Goal: Task Accomplishment & Management: Manage account settings

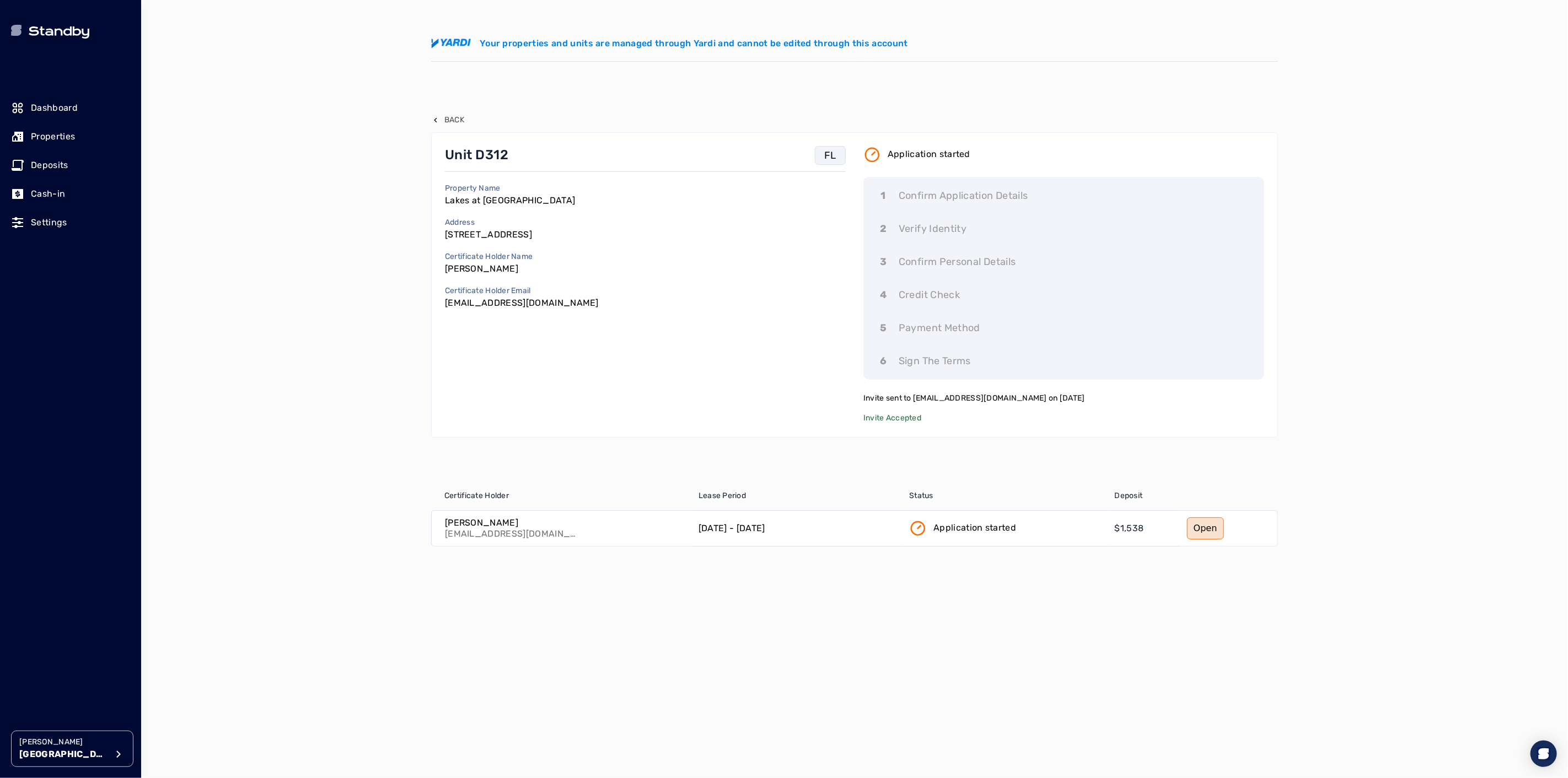
click at [51, 132] on p "Properties" at bounding box center [53, 137] width 44 height 13
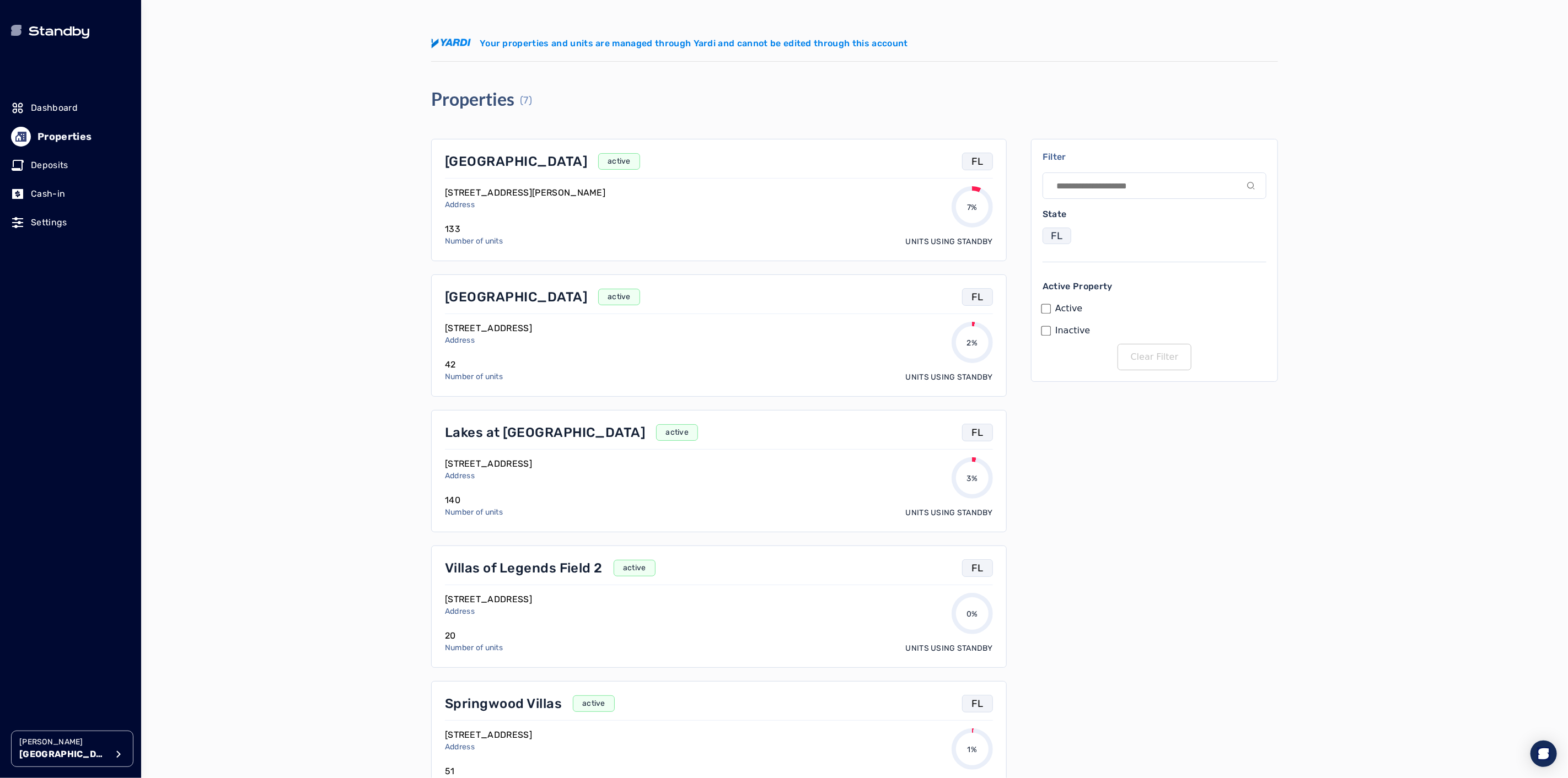
click at [82, 742] on p "Clint Miller" at bounding box center [63, 742] width 88 height 11
click at [188, 657] on p "Avenue 5" at bounding box center [180, 652] width 36 height 11
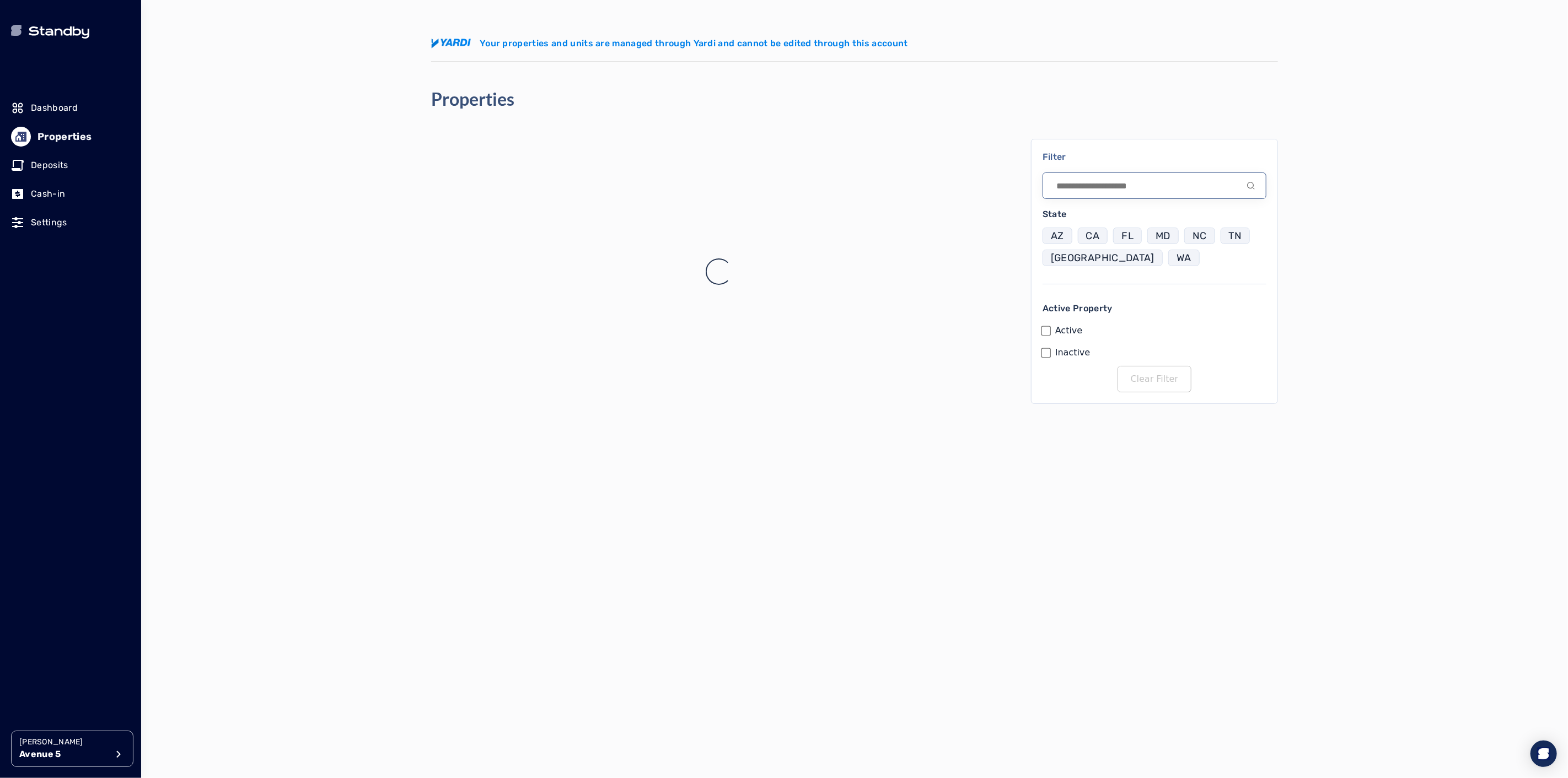
click at [1095, 188] on input at bounding box center [1155, 185] width 224 height 27
type input "*"
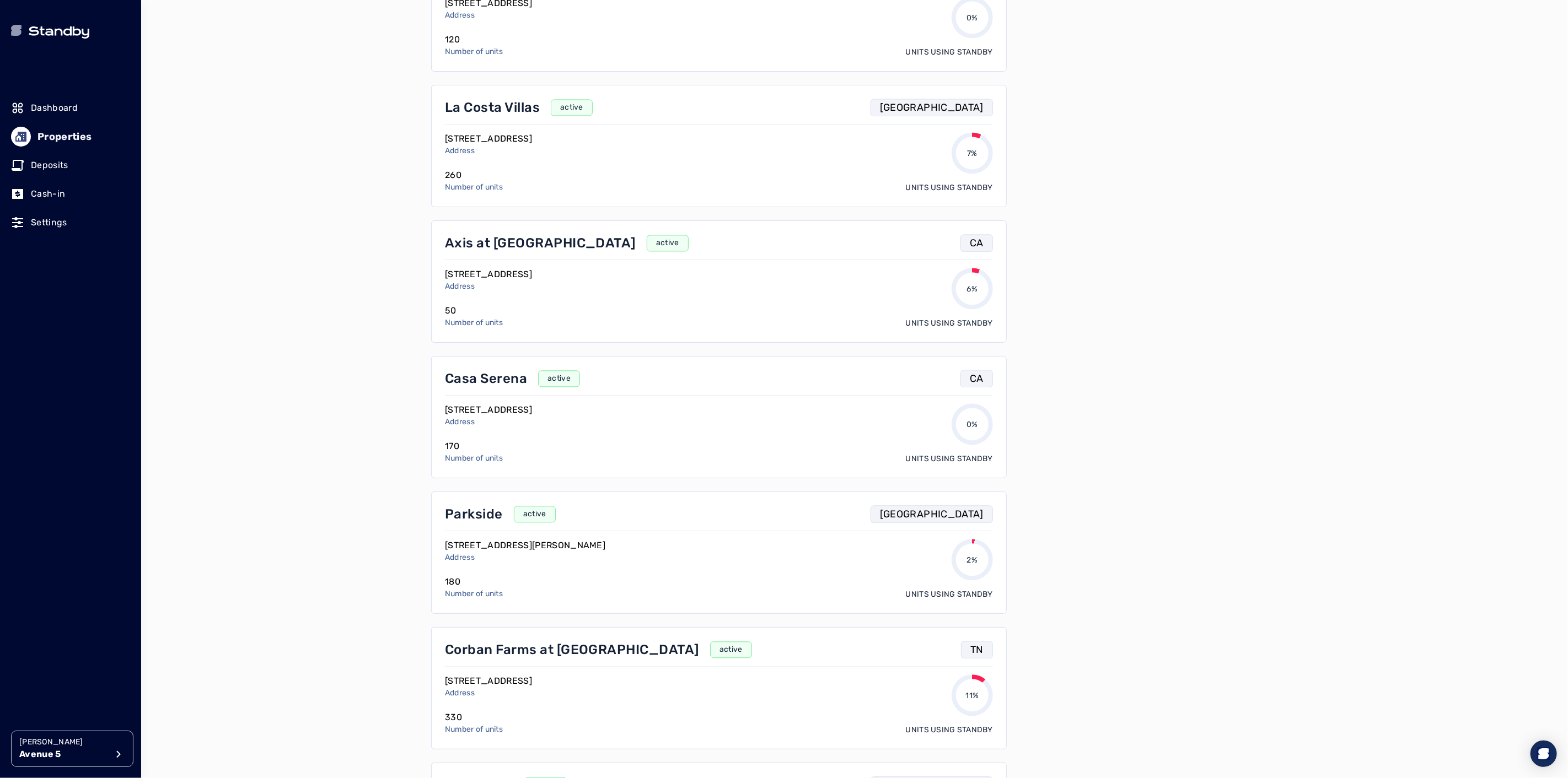
scroll to position [1959, 0]
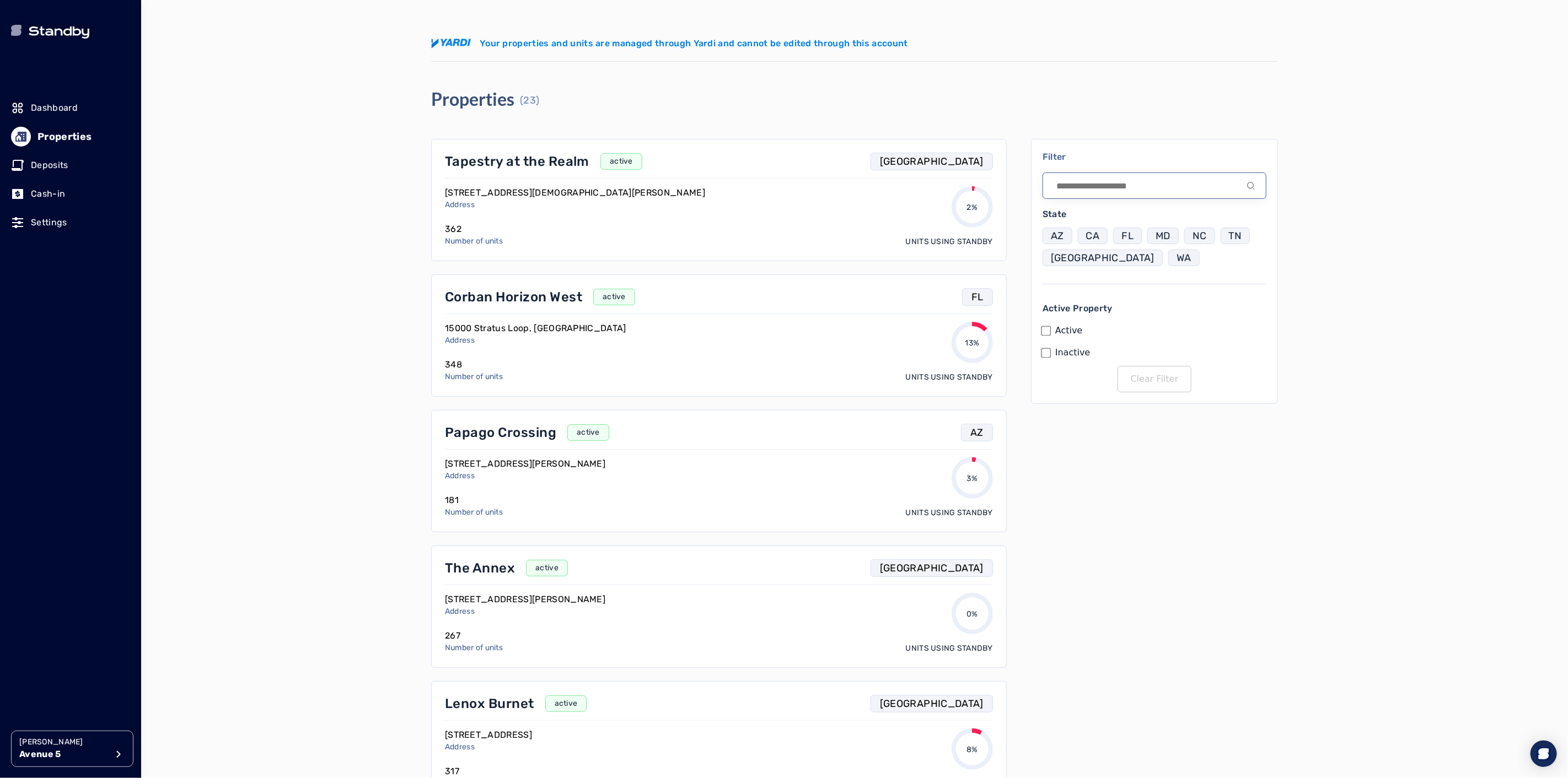
click at [1084, 186] on input at bounding box center [1155, 185] width 224 height 27
type input "****"
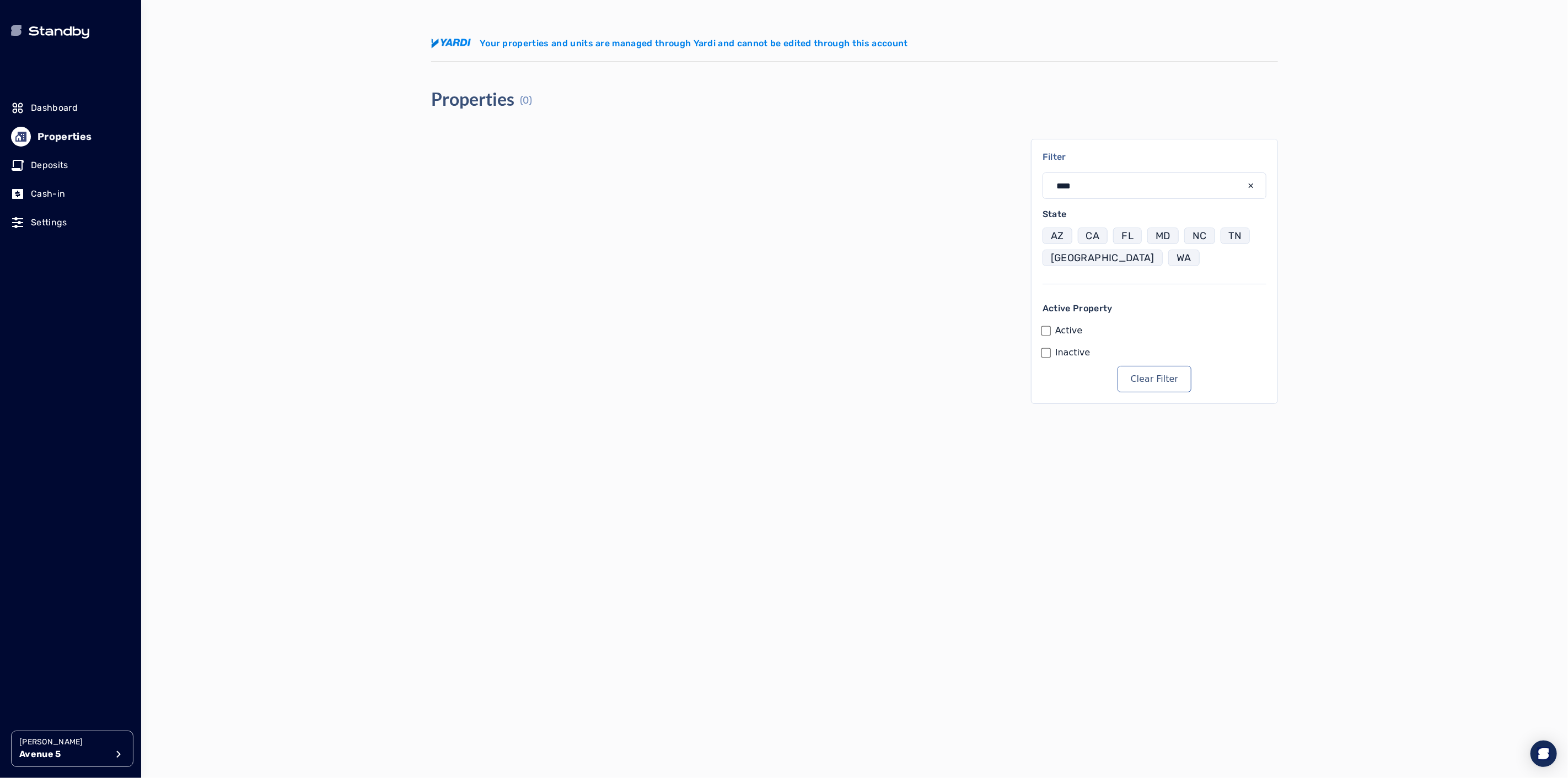
click at [61, 753] on p "Avenue 5" at bounding box center [63, 754] width 88 height 13
click at [190, 602] on li "Franklin Street" at bounding box center [241, 609] width 176 height 22
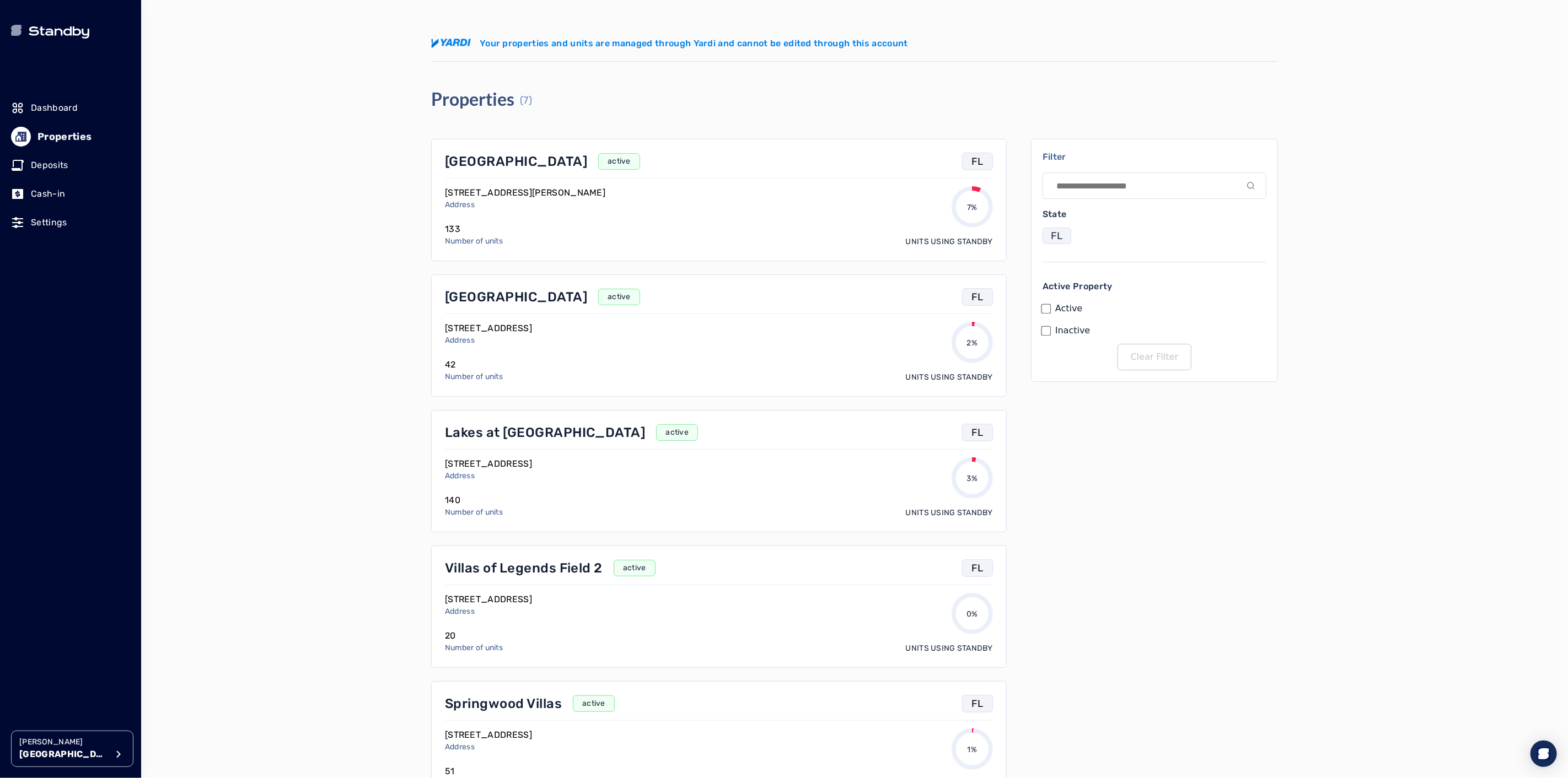
click at [51, 758] on p "Franklin Street" at bounding box center [63, 754] width 88 height 13
click at [181, 654] on p "Avenue 5" at bounding box center [180, 652] width 36 height 11
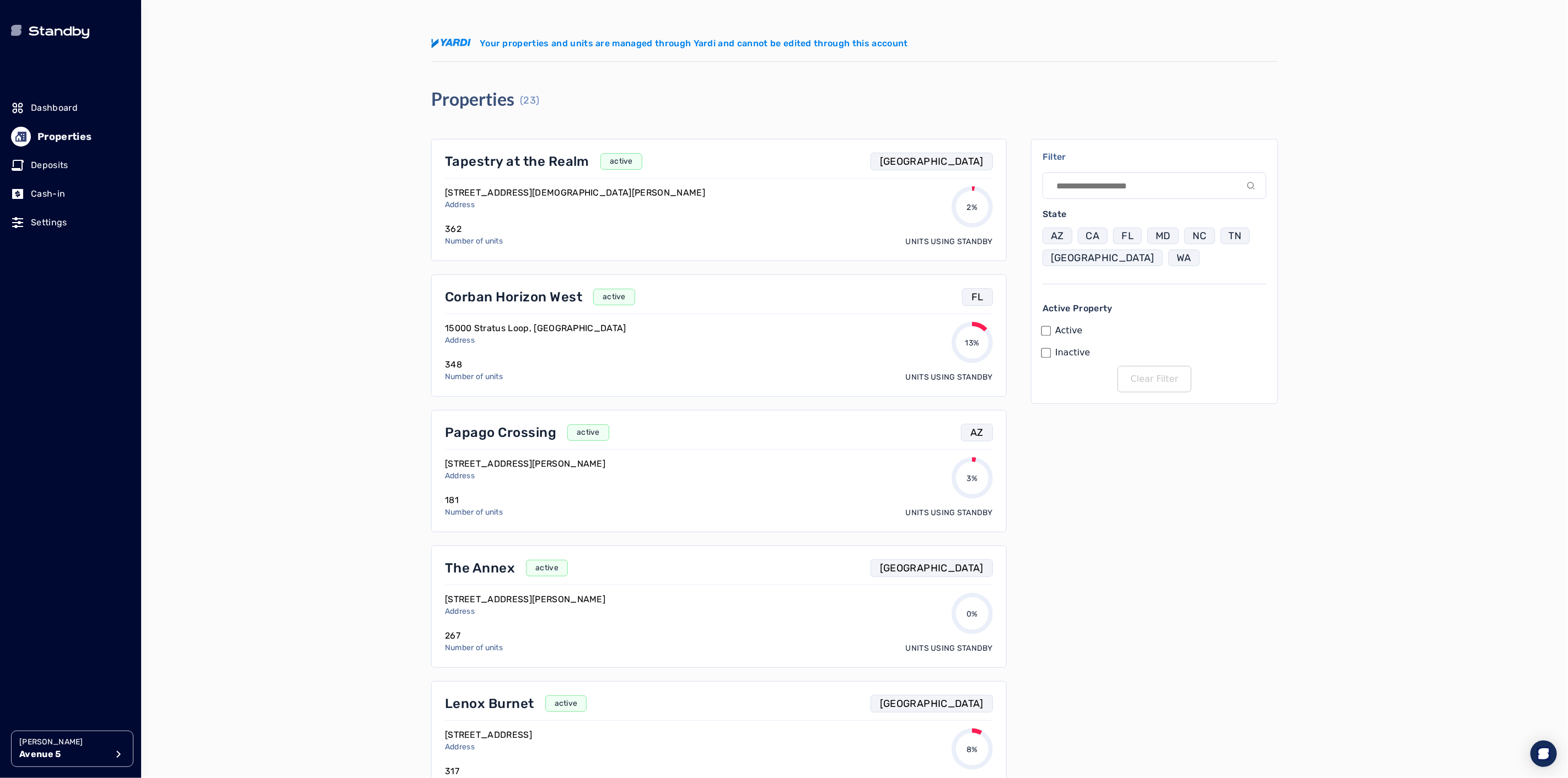
click at [369, 344] on div "Clint Miller Avenue 5 Your properties and units are managed through Yardi and c…" at bounding box center [854, 389] width 1427 height 778
click at [402, 375] on div "Clint Miller Avenue 5 Your properties and units are managed through Yardi and c…" at bounding box center [854, 389] width 1427 height 778
click at [1127, 186] on input at bounding box center [1155, 185] width 224 height 27
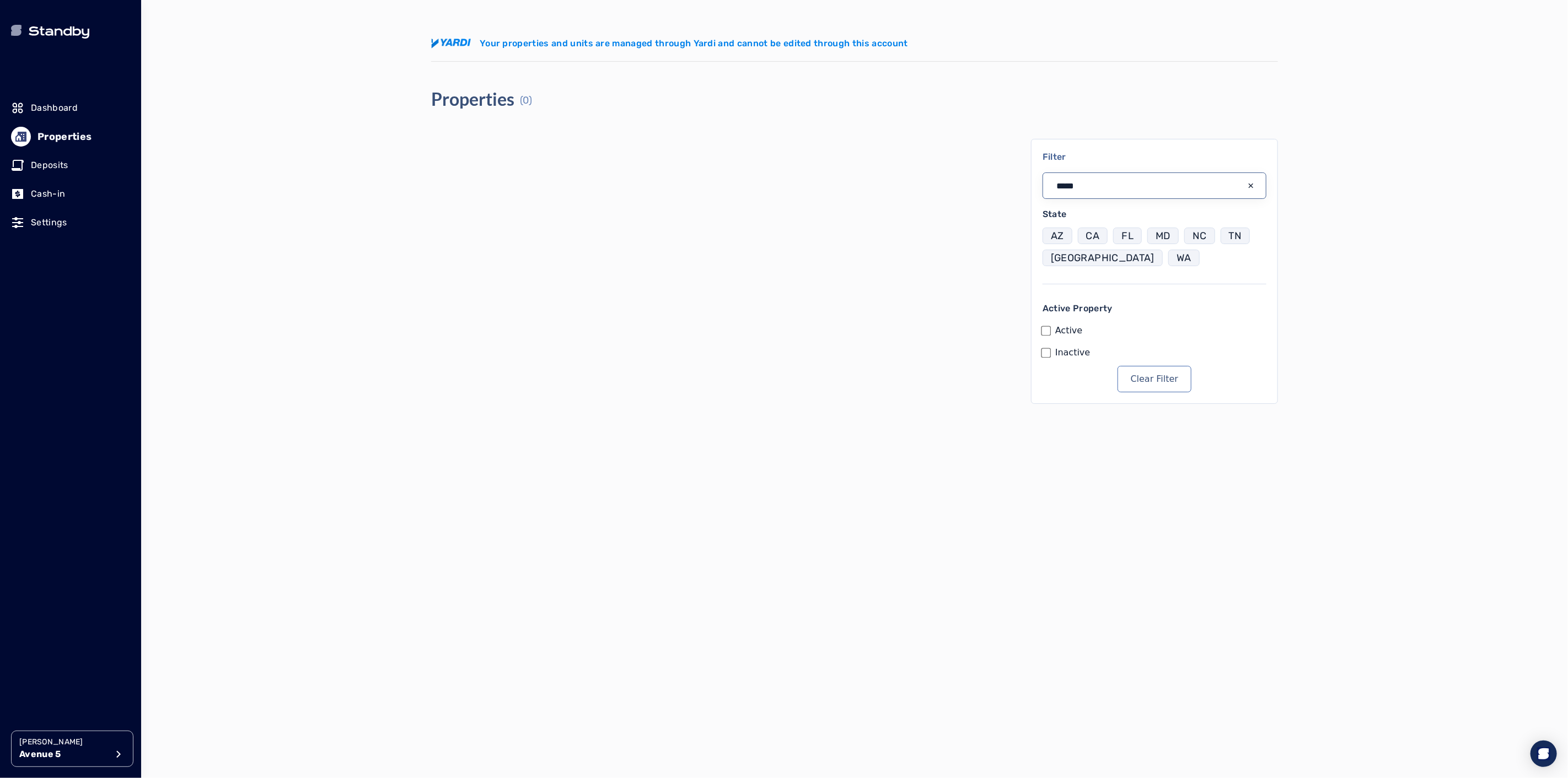
type input "*****"
click at [78, 757] on p "Avenue 5" at bounding box center [63, 754] width 88 height 13
click at [176, 758] on button "Log out" at bounding box center [178, 755] width 33 height 13
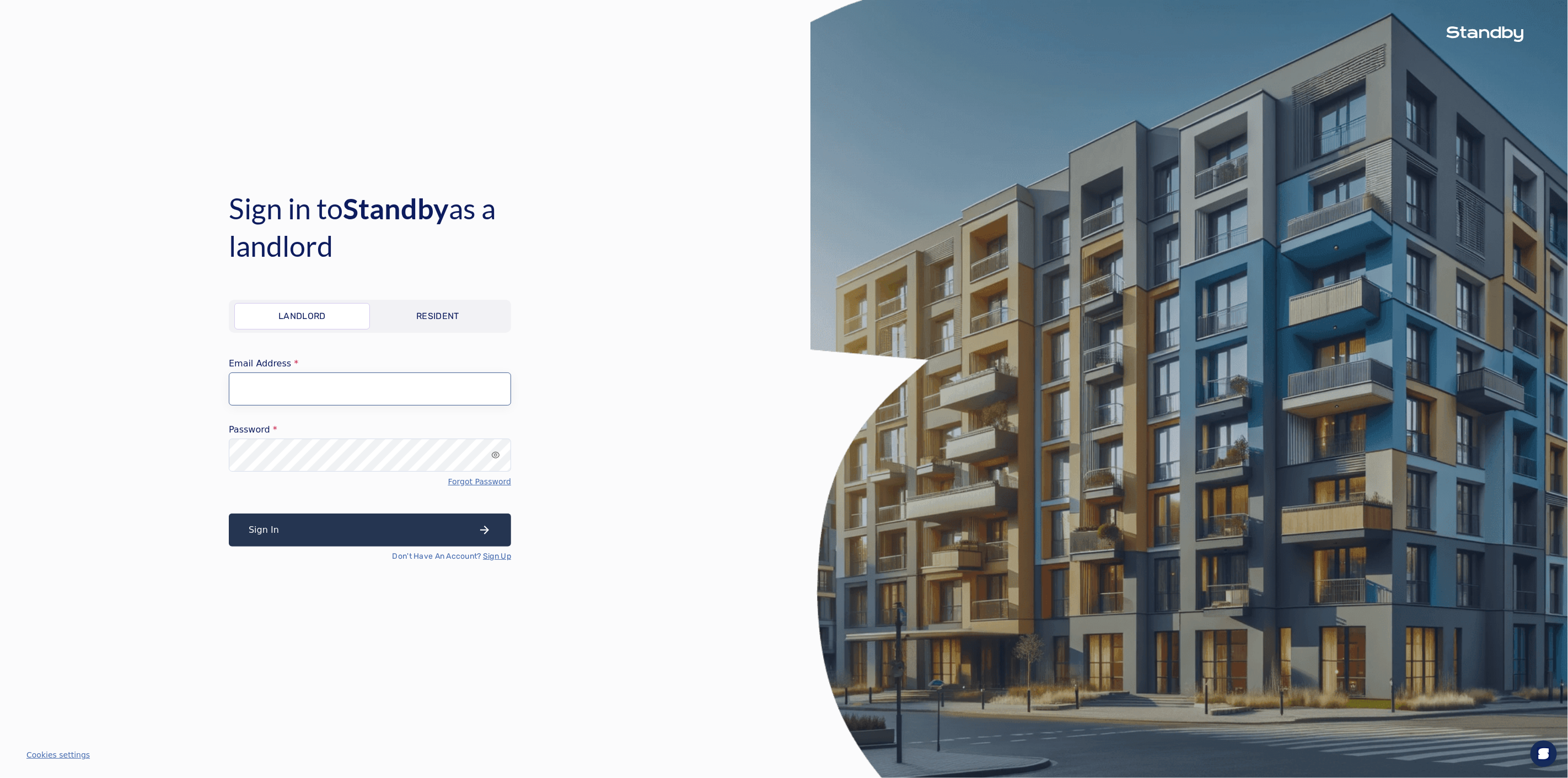
click at [506, 384] on input "Email Address" at bounding box center [370, 388] width 282 height 33
type input "**********"
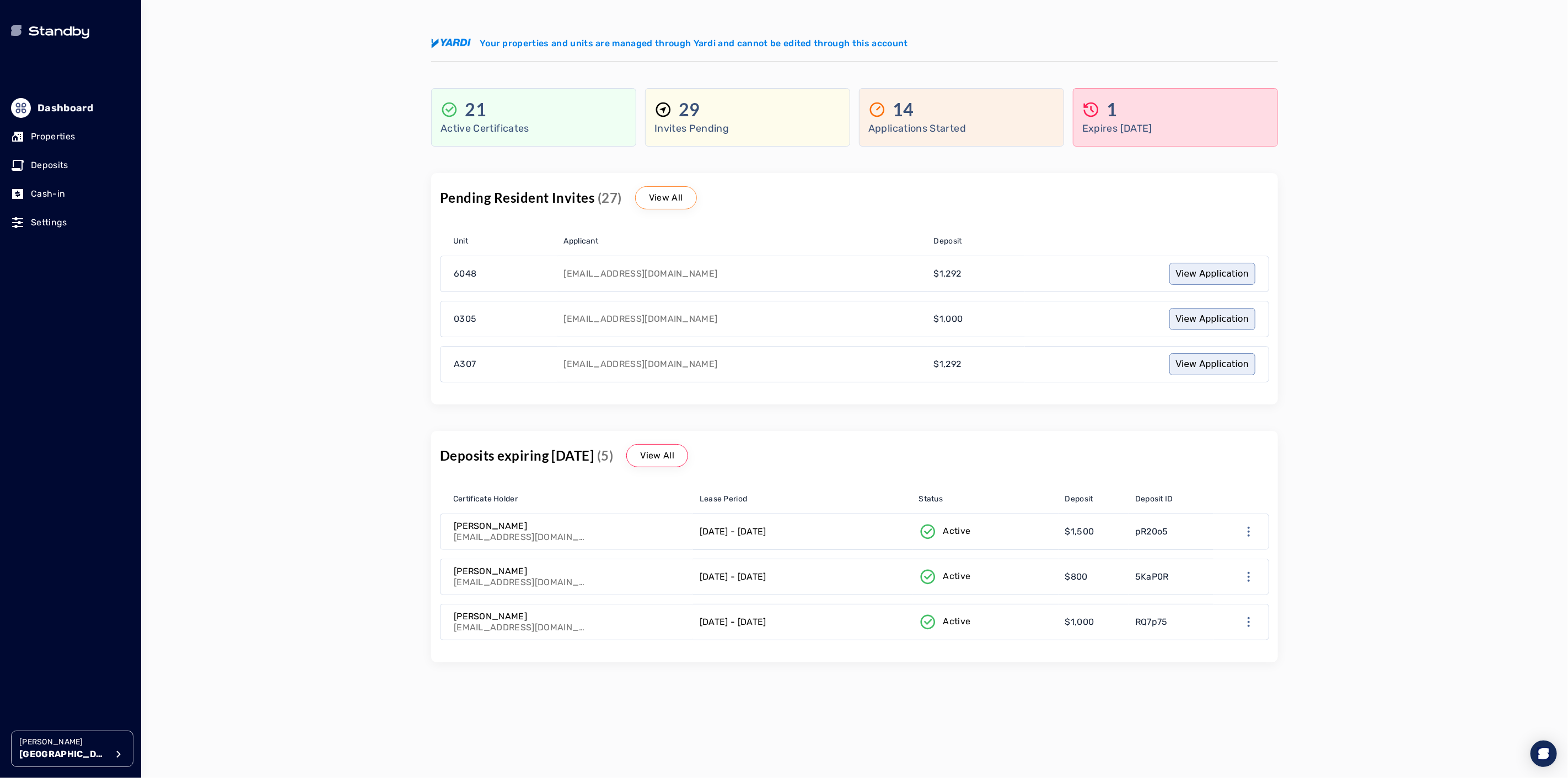
click at [76, 746] on p "Clint Miller" at bounding box center [63, 742] width 88 height 11
click at [202, 653] on li "Avenue 5" at bounding box center [241, 653] width 176 height 22
click at [53, 166] on p "Deposits" at bounding box center [50, 165] width 38 height 13
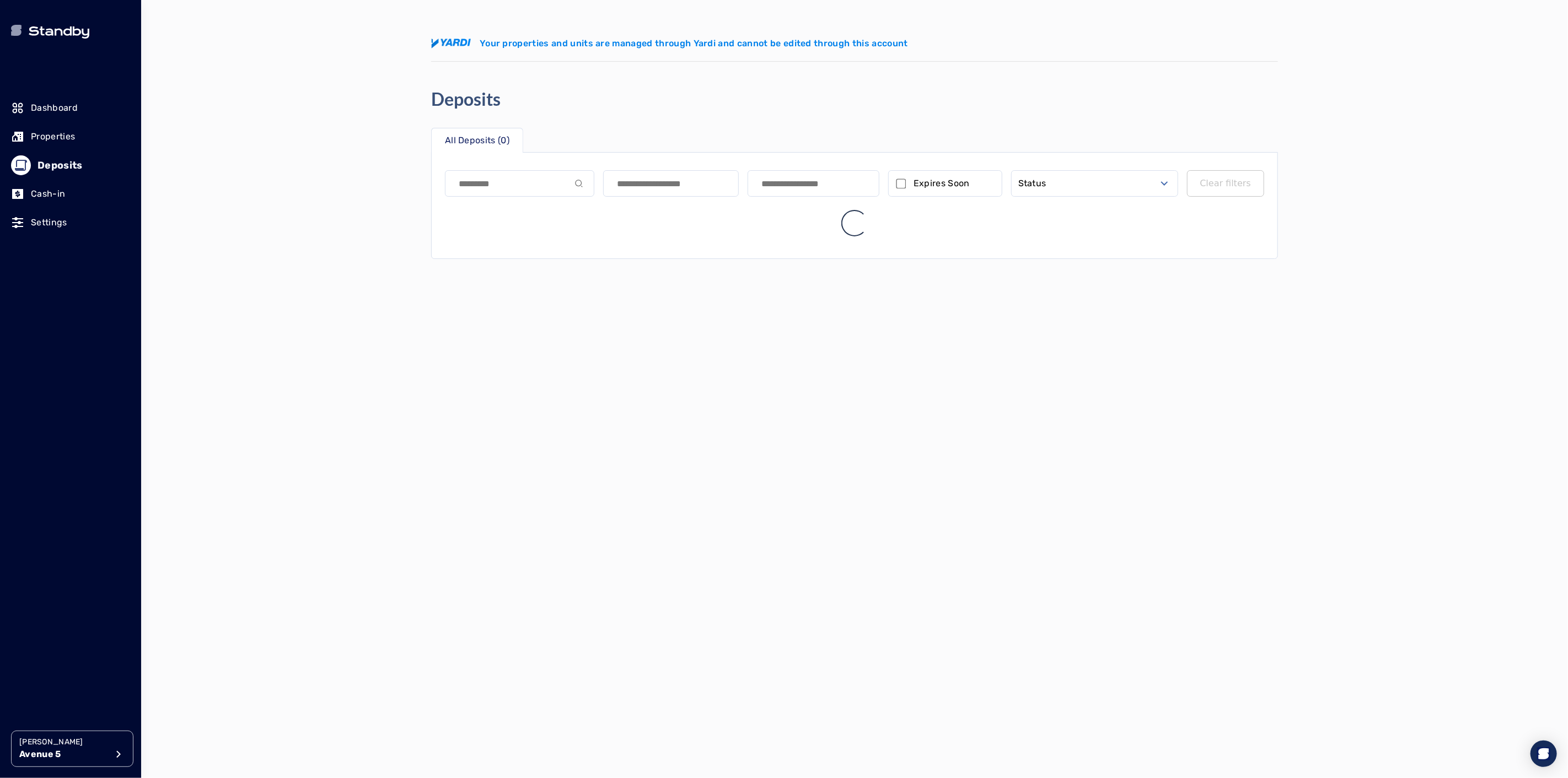
click at [46, 142] on p "Properties" at bounding box center [53, 137] width 44 height 13
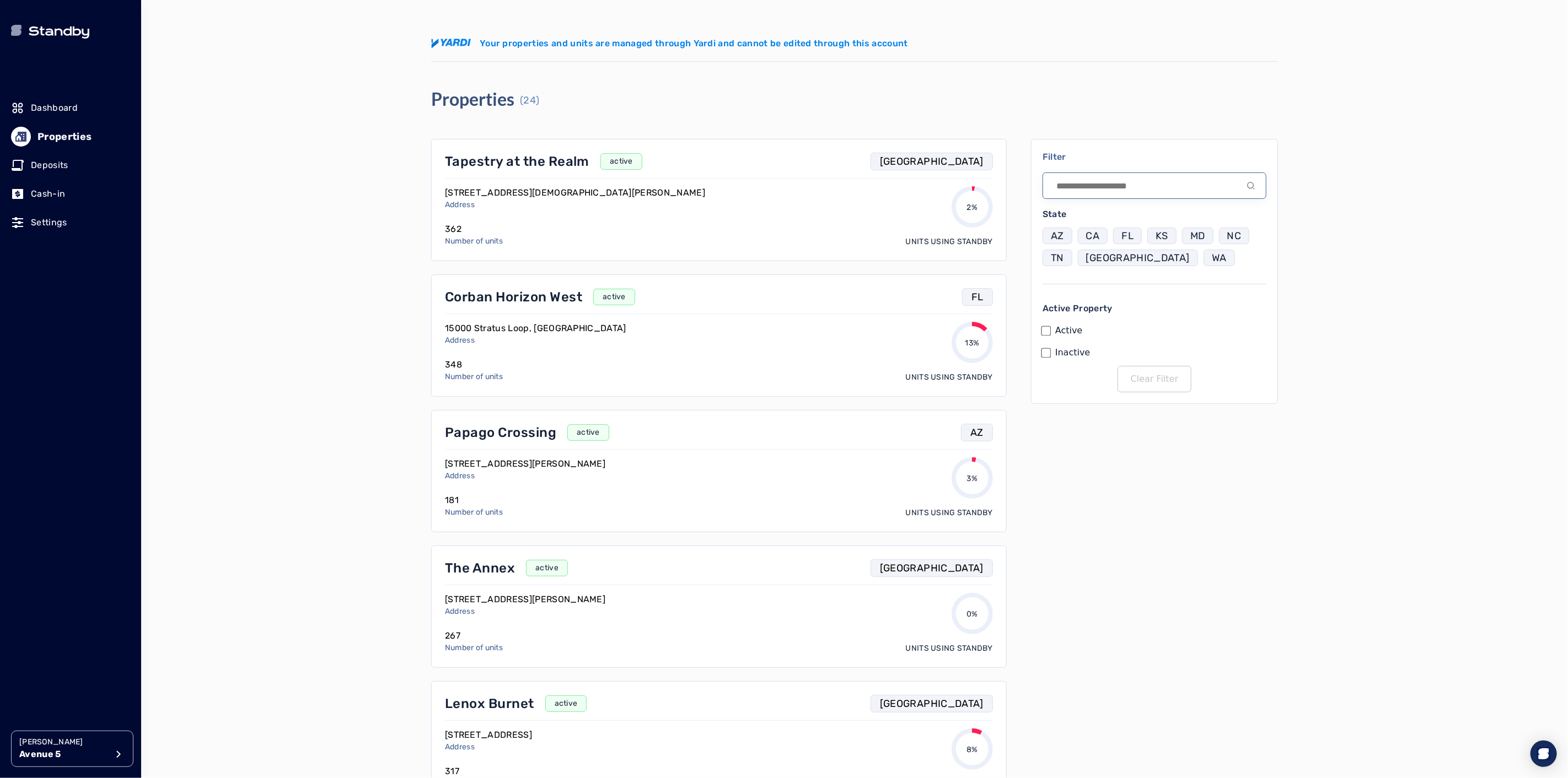
click at [1103, 183] on input at bounding box center [1155, 185] width 224 height 27
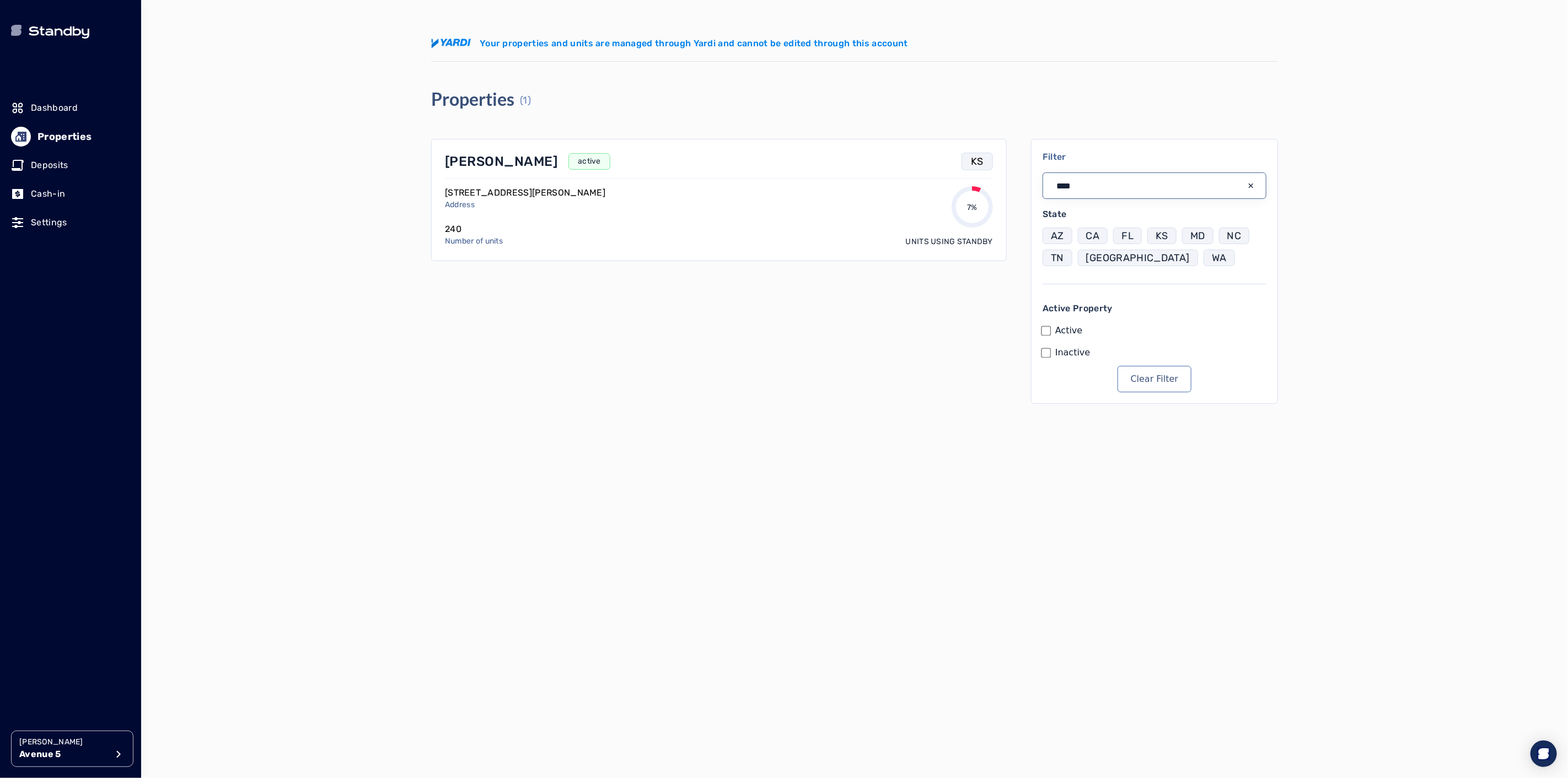
type input "****"
click at [499, 164] on p "Satori Olathe" at bounding box center [501, 161] width 113 height 17
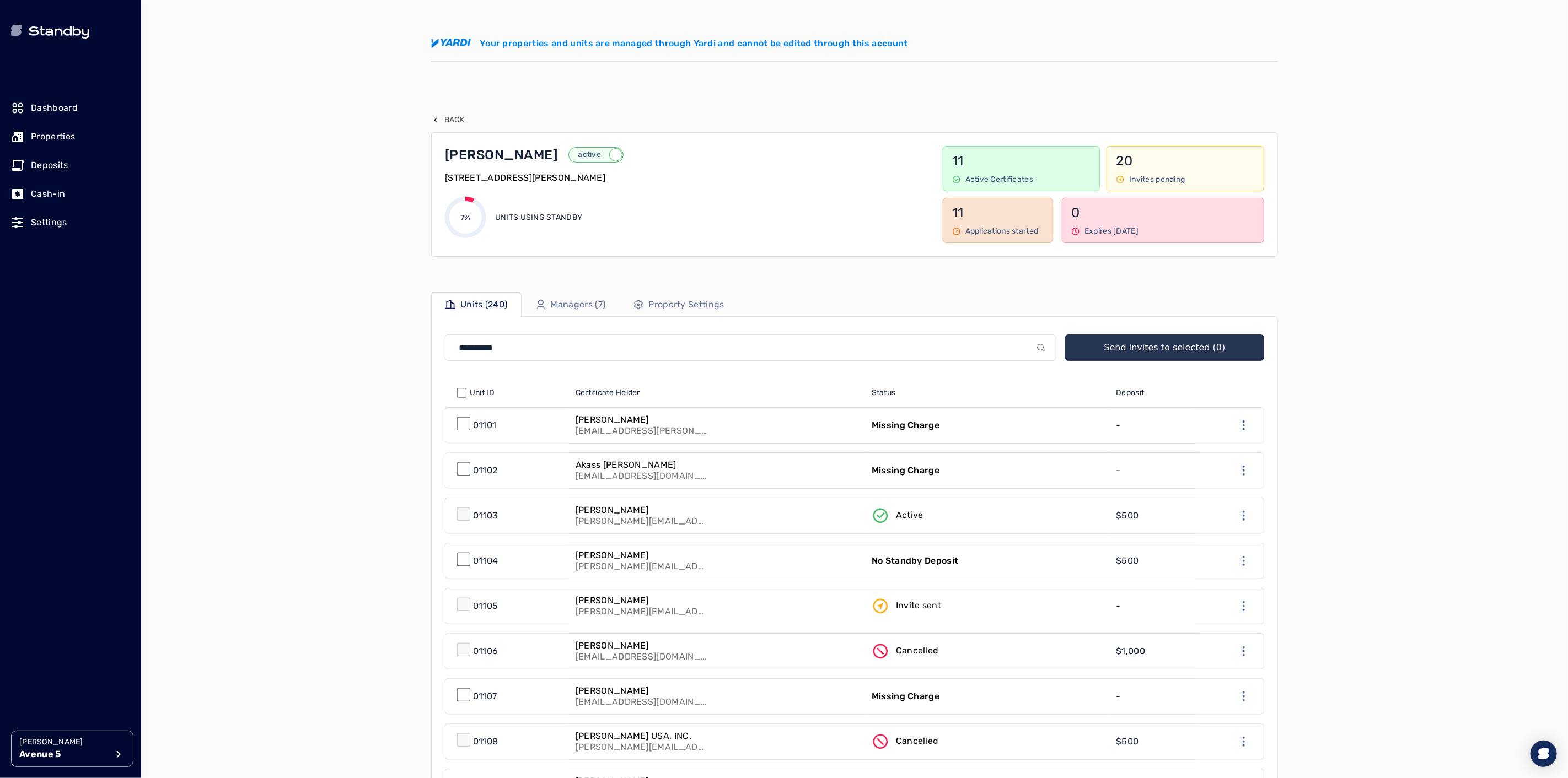
click at [586, 302] on p "Managers (7)" at bounding box center [578, 304] width 55 height 13
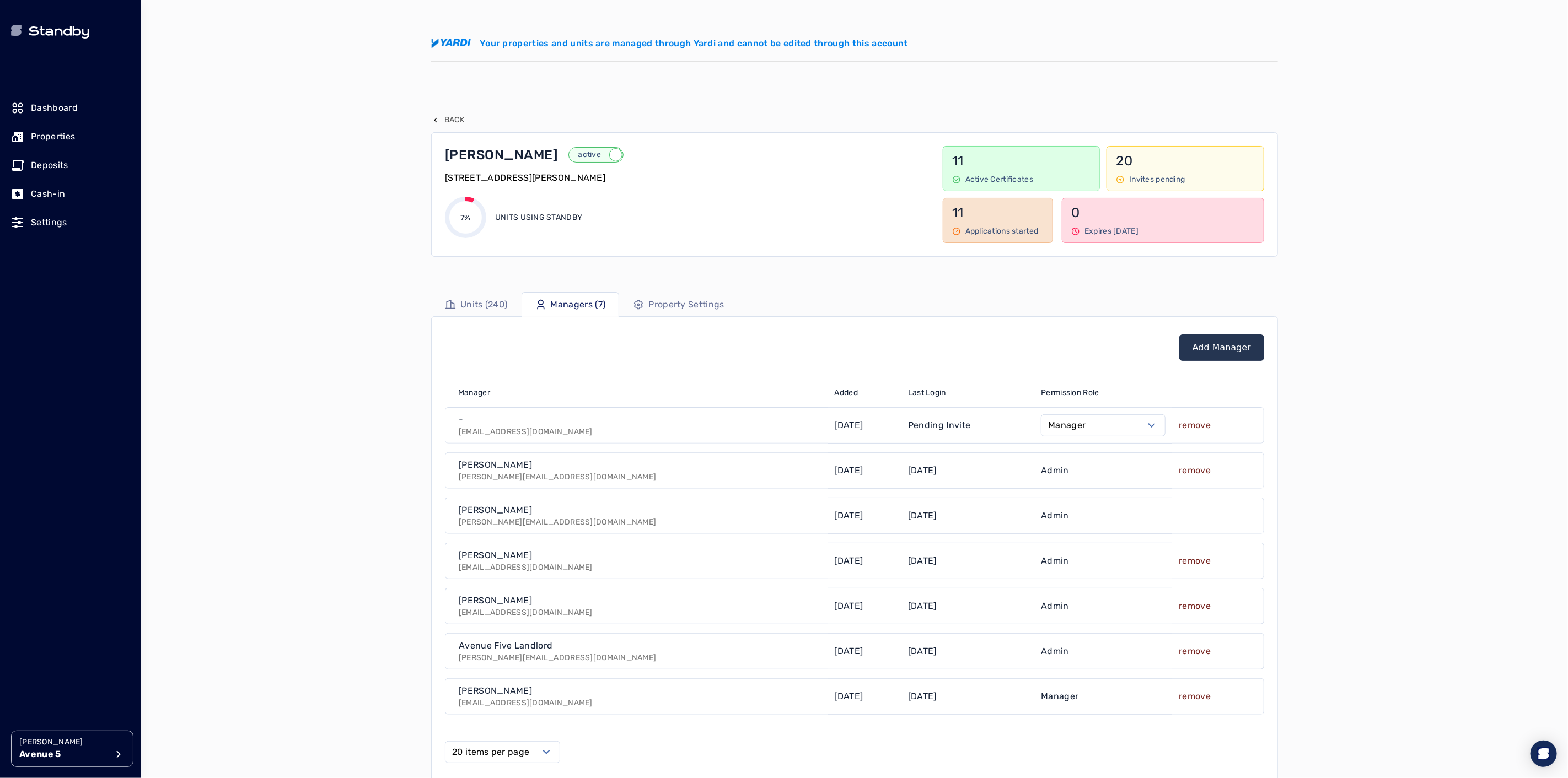
click at [1216, 354] on link "Add Manager" at bounding box center [1221, 348] width 58 height 13
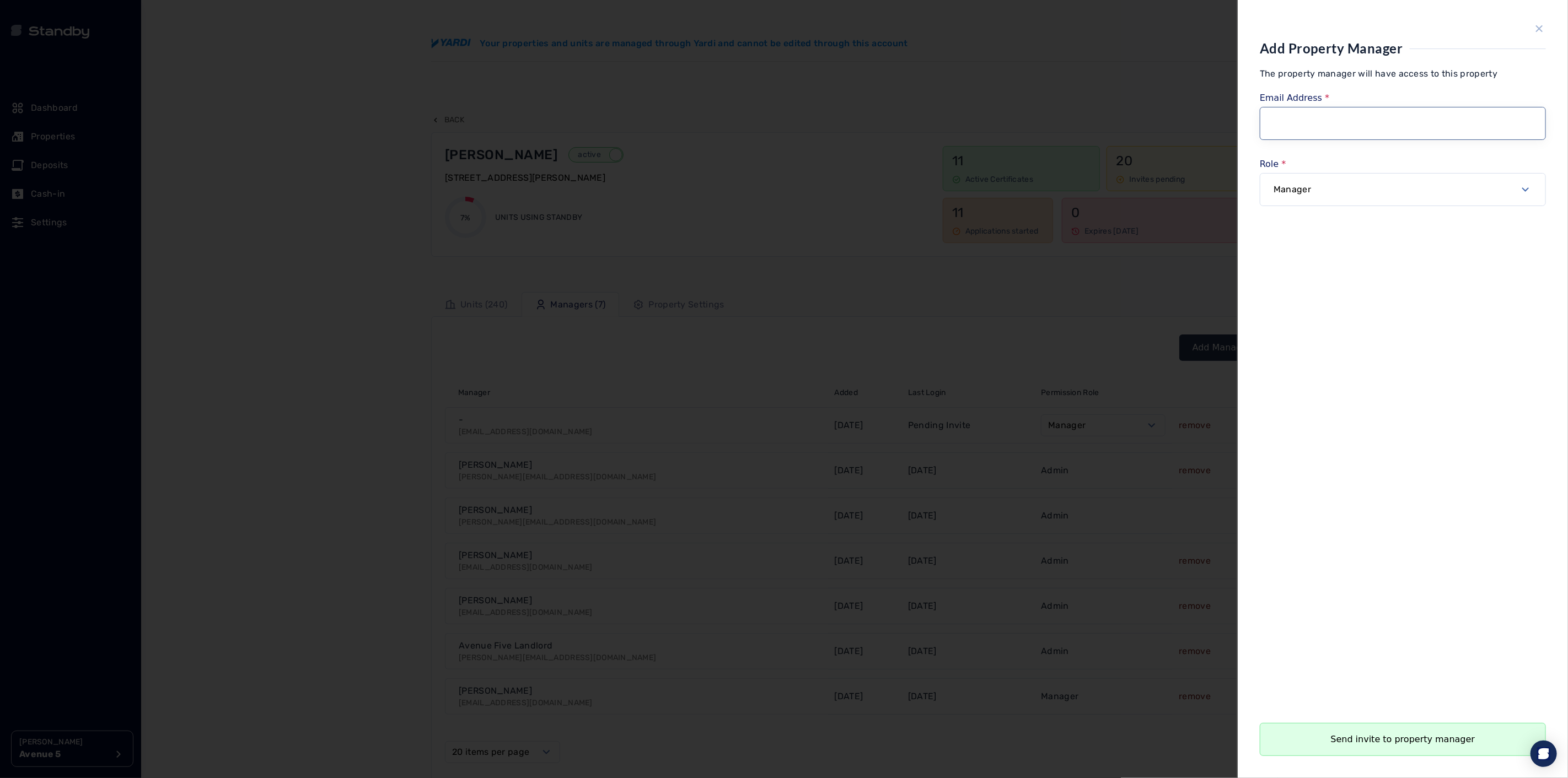
click at [1369, 123] on input "Email Address" at bounding box center [1403, 123] width 286 height 33
click at [1396, 126] on input "Email Address" at bounding box center [1403, 123] width 286 height 33
paste input "**********"
click at [1412, 196] on button "Manager" at bounding box center [1403, 189] width 286 height 33
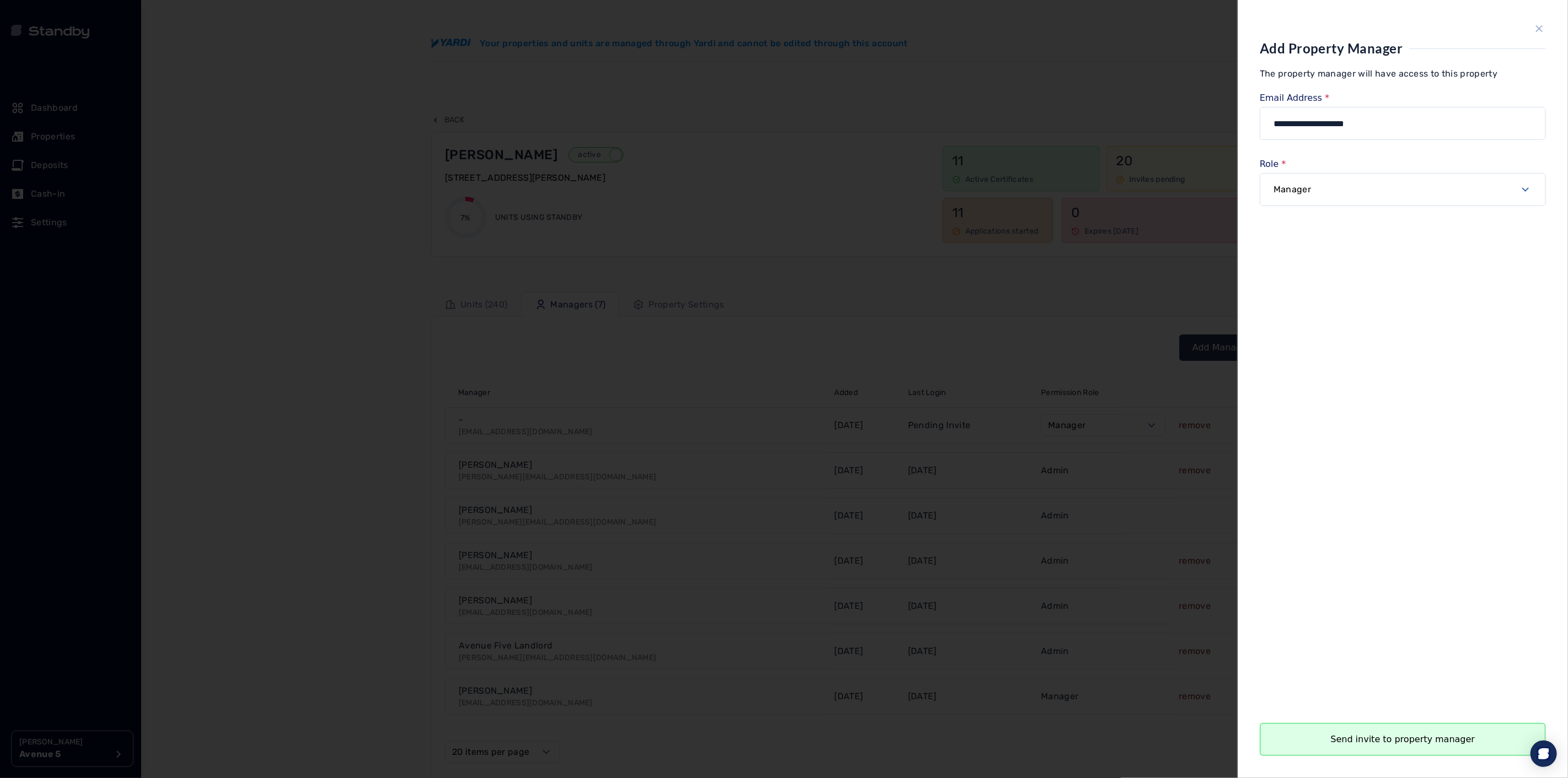
click at [1326, 748] on button "Send invite to property manager" at bounding box center [1403, 739] width 286 height 33
type input "**********"
click at [1409, 739] on button "Send invite to property manager" at bounding box center [1403, 739] width 286 height 33
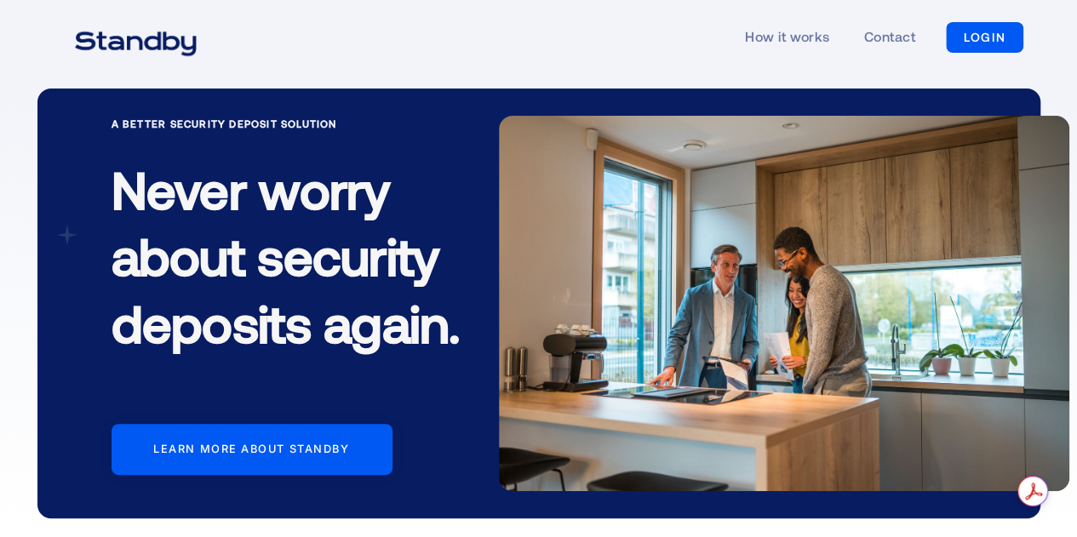
click at [987, 36] on link "LOGIN" at bounding box center [984, 37] width 77 height 31
click at [29, 209] on div "A Better Security Deposit Solution Never worry about security deposits again. L…" at bounding box center [538, 303] width 1049 height 457
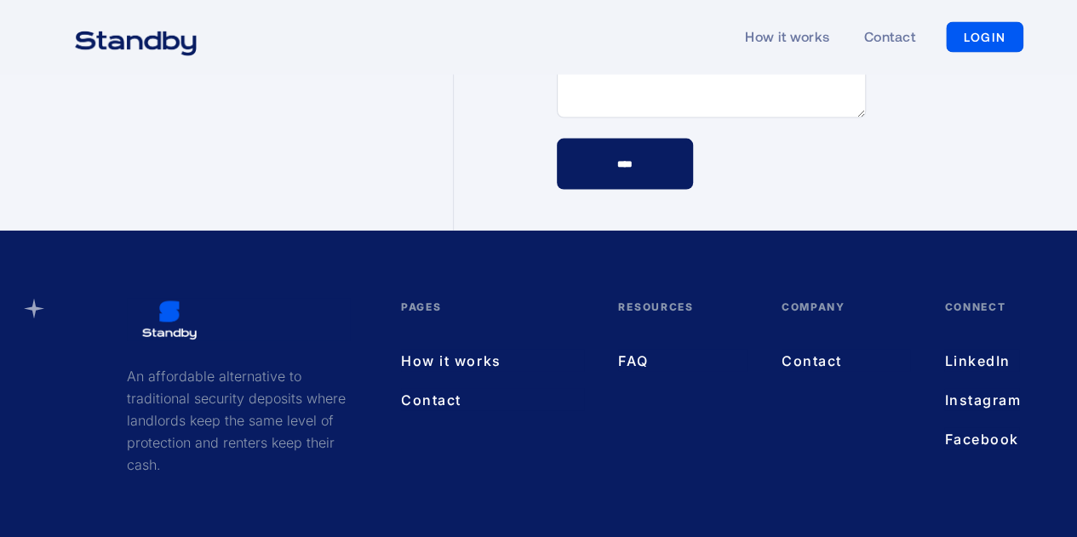
scroll to position [4979, 0]
